Goal: Task Accomplishment & Management: Manage account settings

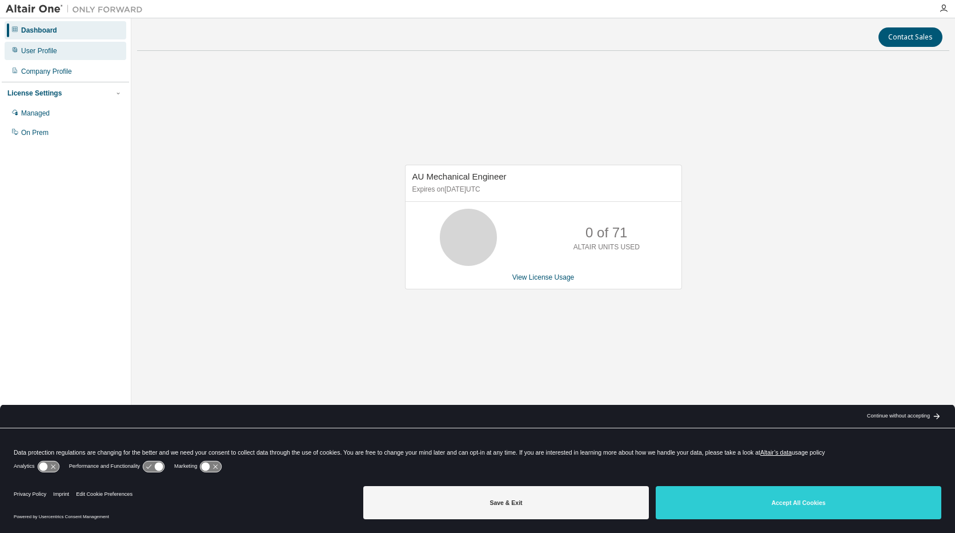
click at [35, 50] on div "User Profile" at bounding box center [39, 50] width 36 height 9
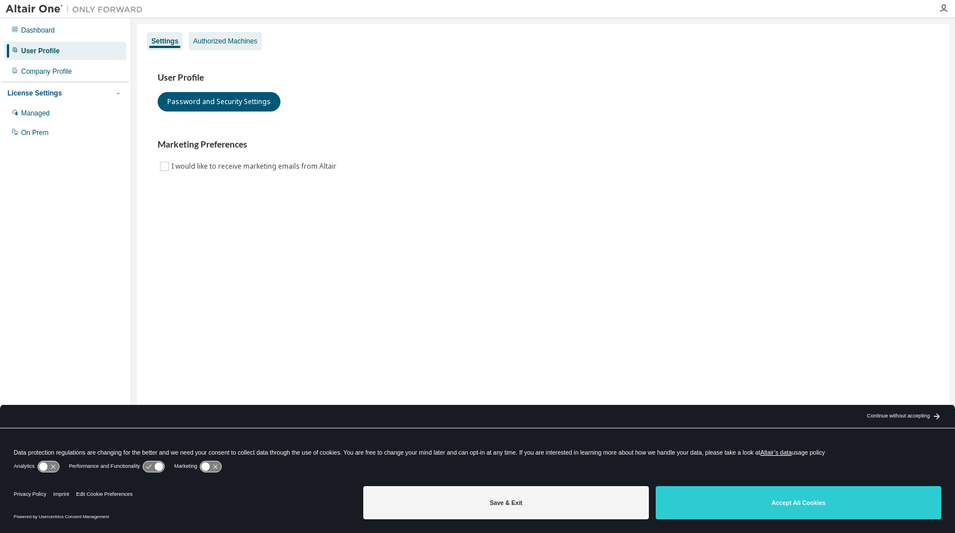
click at [239, 46] on div "Authorized Machines" at bounding box center [225, 41] width 73 height 18
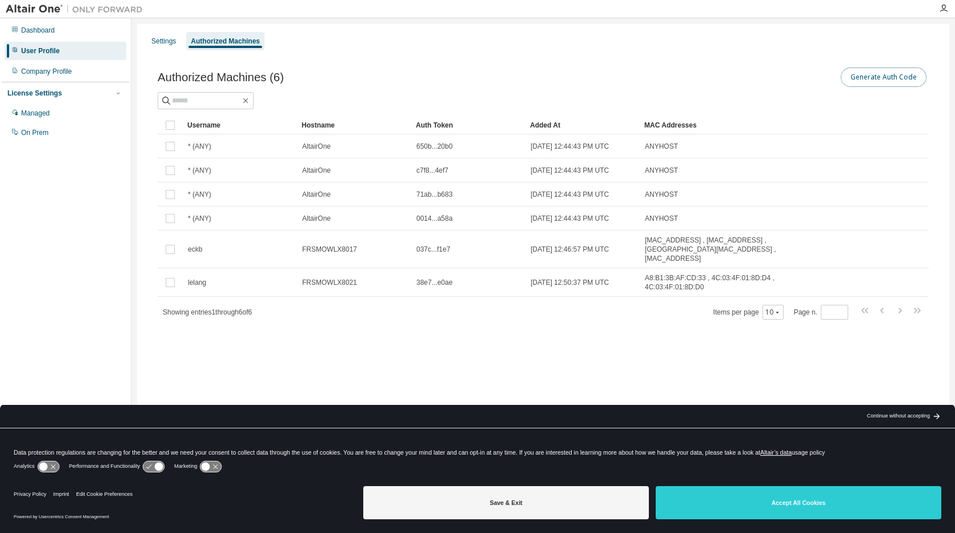
click at [895, 79] on button "Generate Auth Code" at bounding box center [884, 76] width 86 height 19
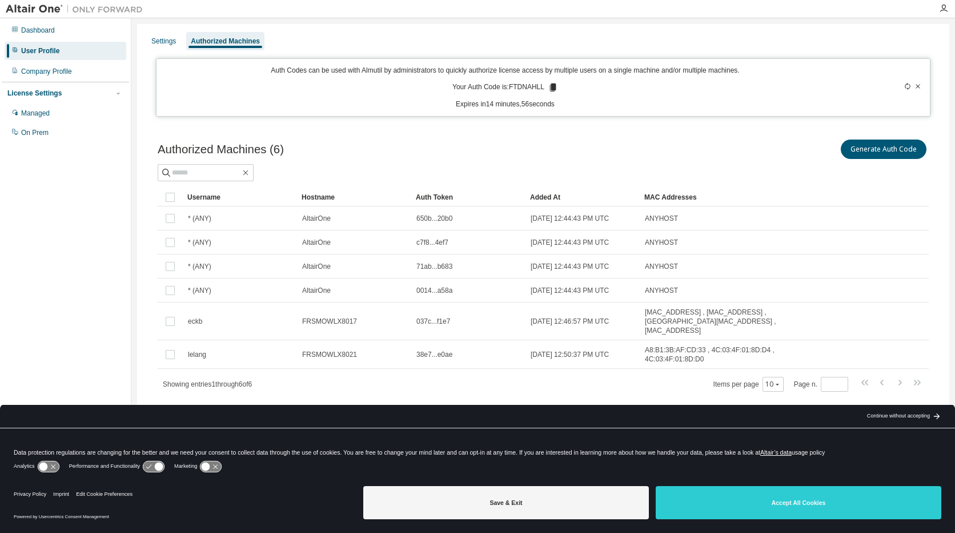
click at [920, 87] on icon at bounding box center [918, 86] width 7 height 7
